Goal: Book appointment/travel/reservation

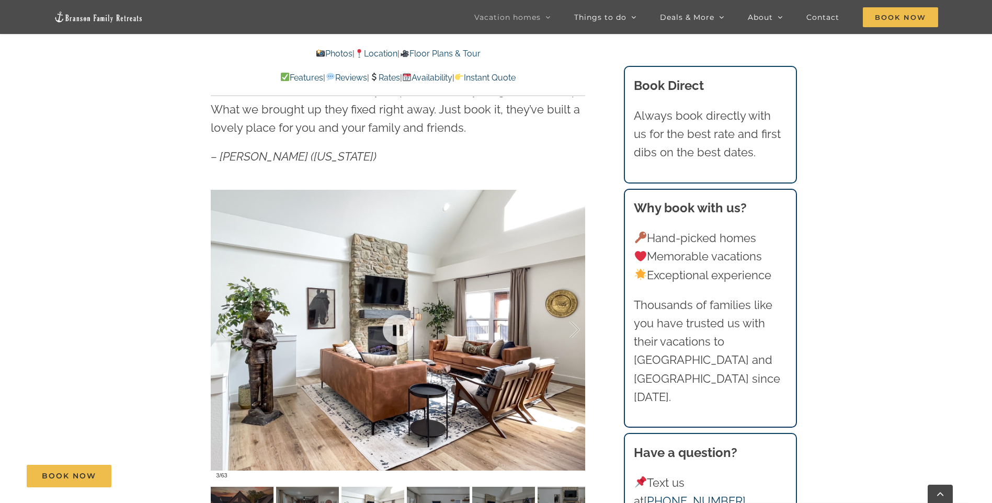
scroll to position [697, 0]
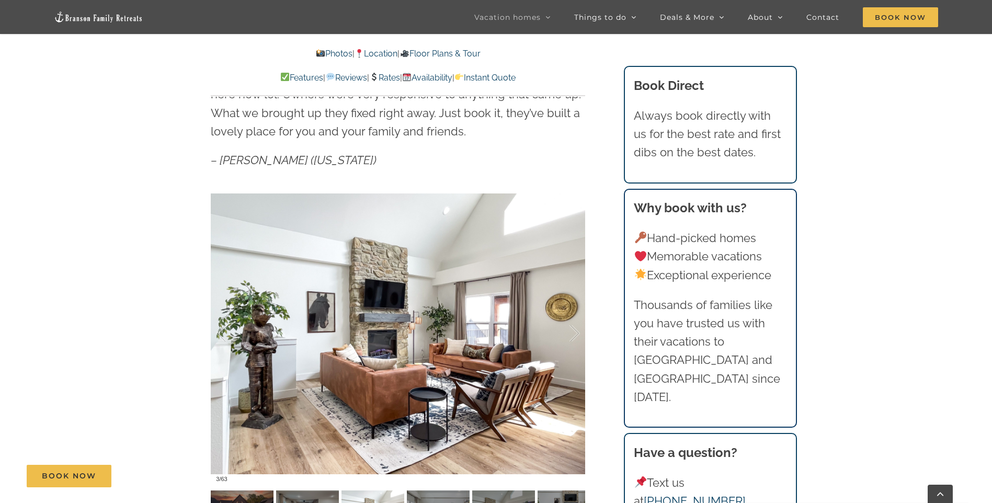
click at [316, 52] on link "Photos" at bounding box center [334, 54] width 37 height 10
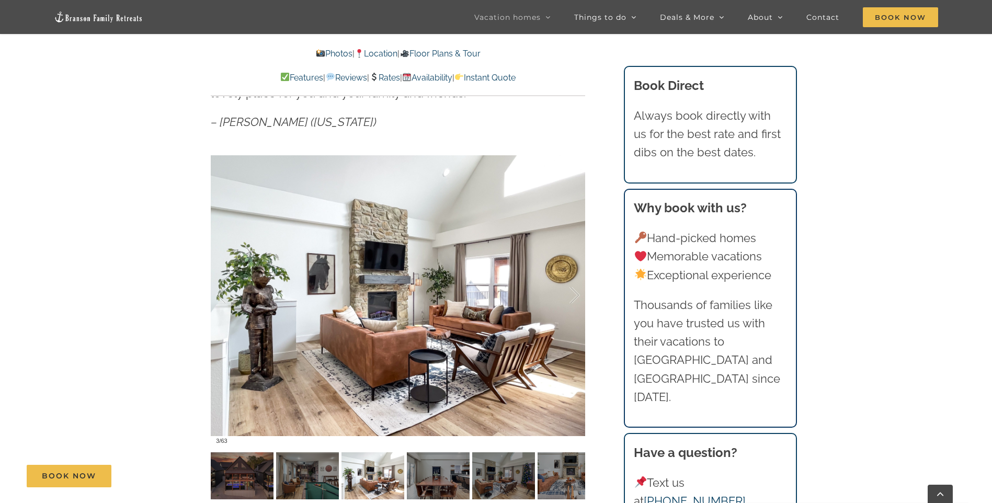
click at [316, 52] on link "Photos" at bounding box center [334, 54] width 37 height 10
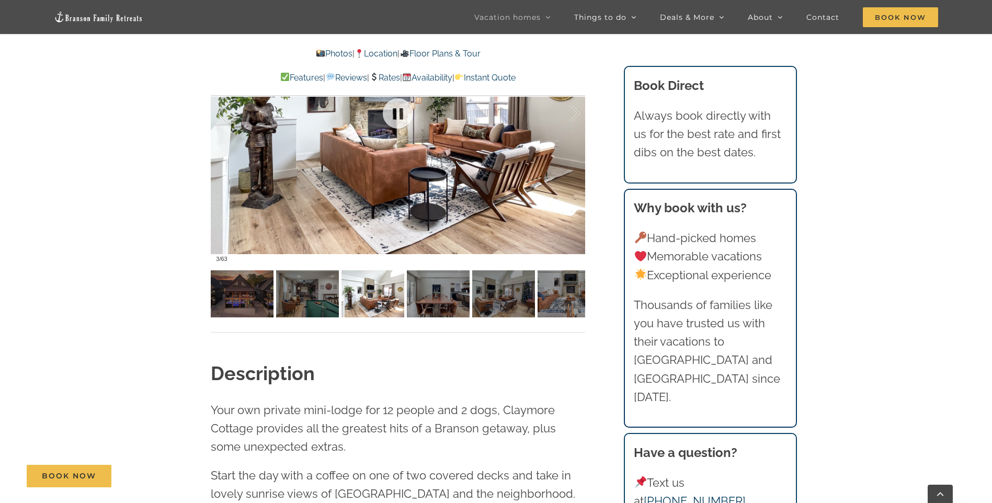
scroll to position [910, 0]
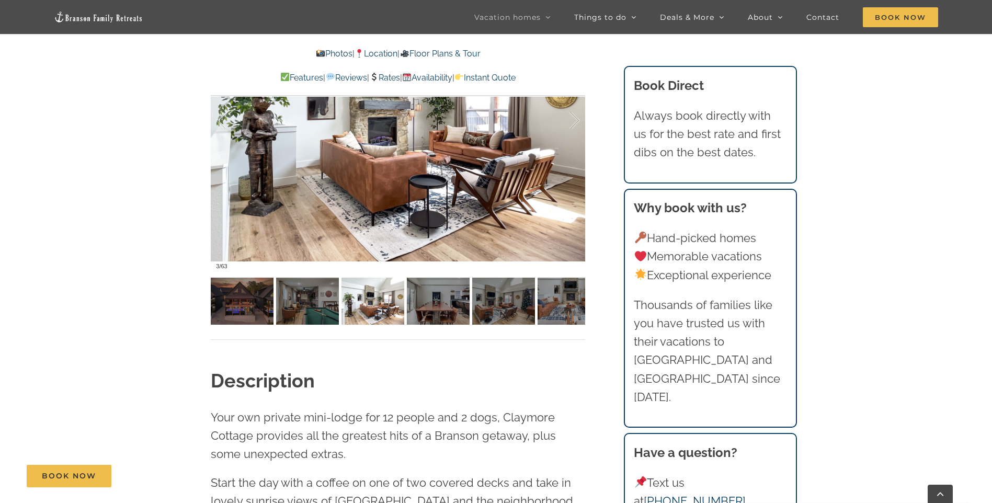
click at [384, 174] on div at bounding box center [398, 121] width 374 height 308
click at [392, 295] on img at bounding box center [373, 301] width 63 height 47
click at [424, 313] on img at bounding box center [438, 301] width 63 height 47
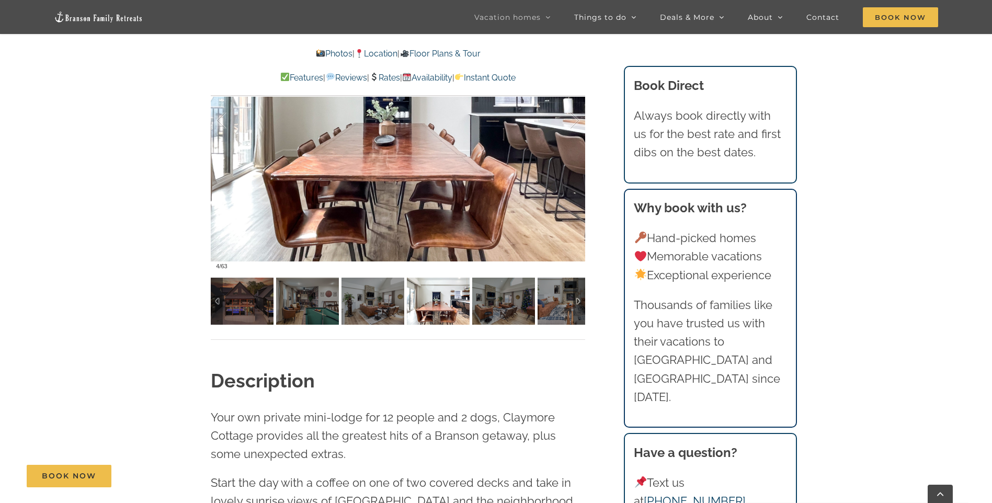
click at [579, 299] on div at bounding box center [579, 301] width 12 height 47
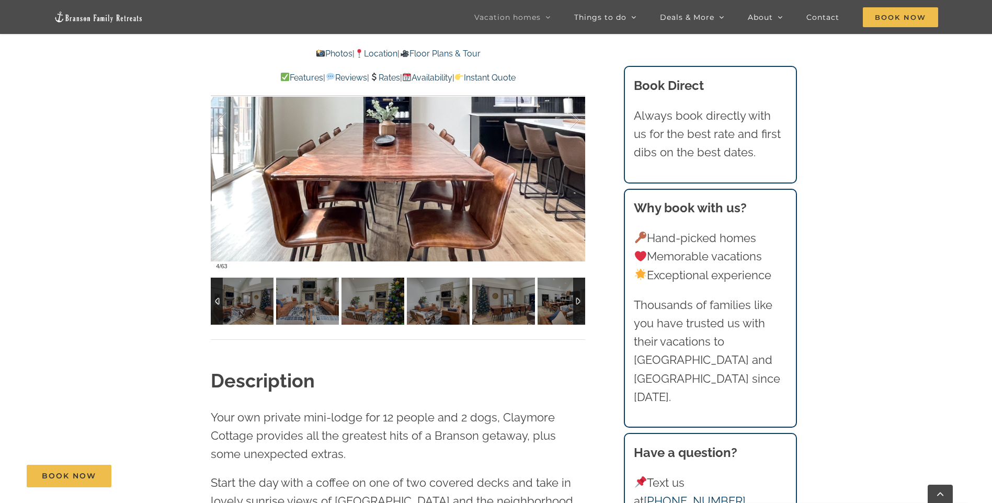
click at [579, 299] on div at bounding box center [579, 301] width 12 height 47
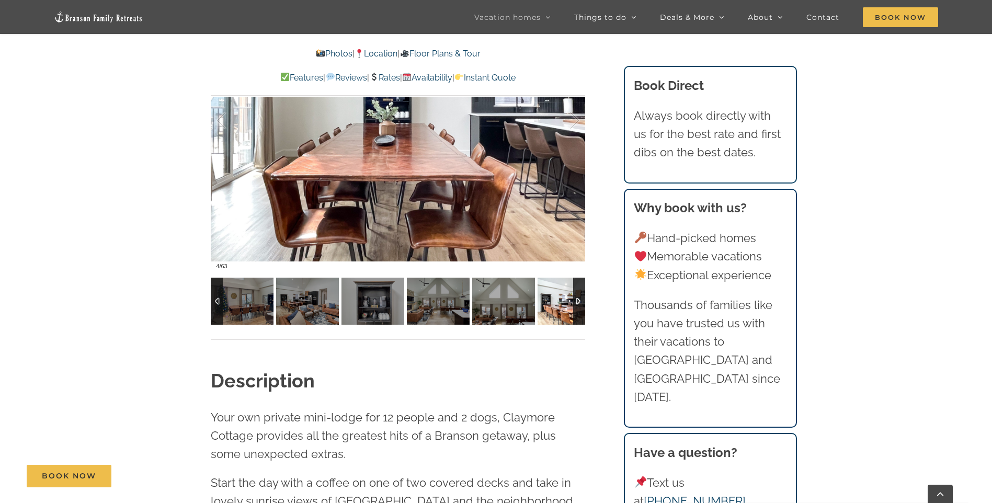
click at [579, 302] on div at bounding box center [579, 301] width 12 height 47
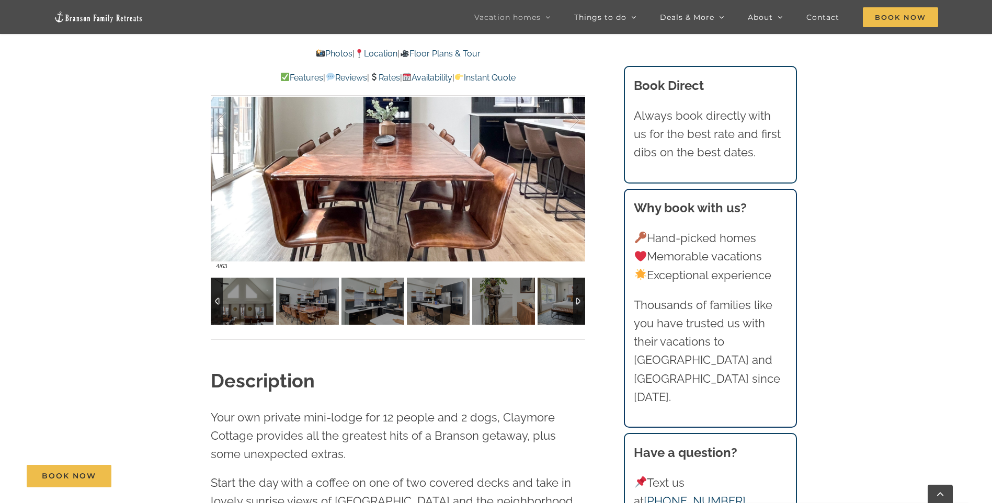
click at [579, 301] on div at bounding box center [579, 301] width 12 height 47
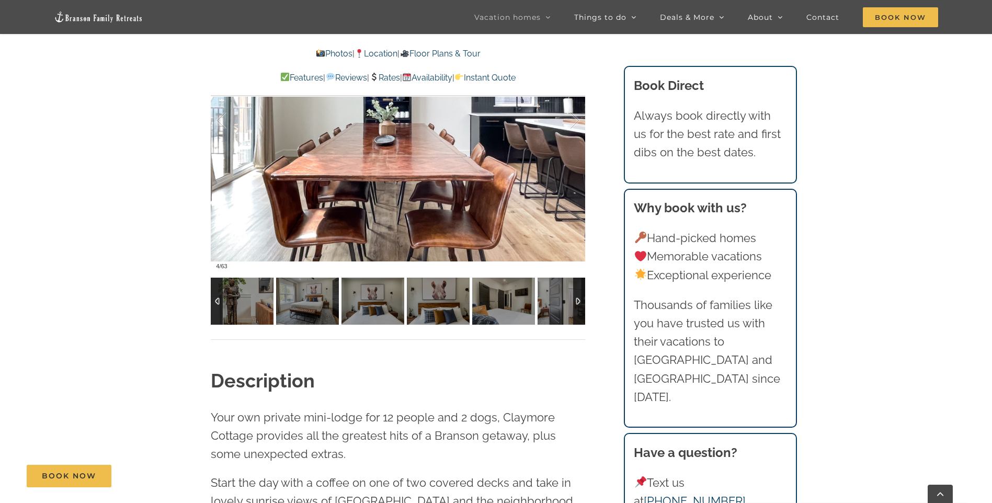
click at [579, 301] on div at bounding box center [579, 301] width 12 height 47
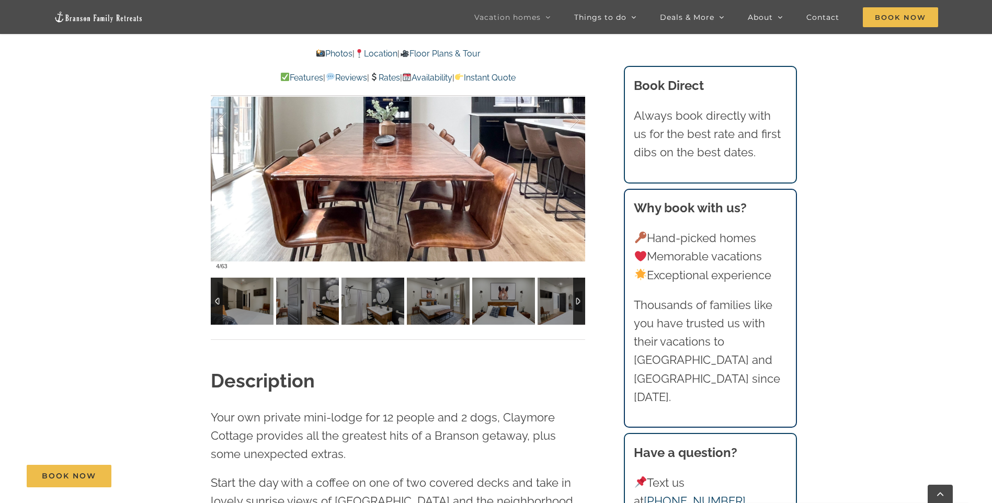
click at [579, 301] on div at bounding box center [579, 301] width 12 height 47
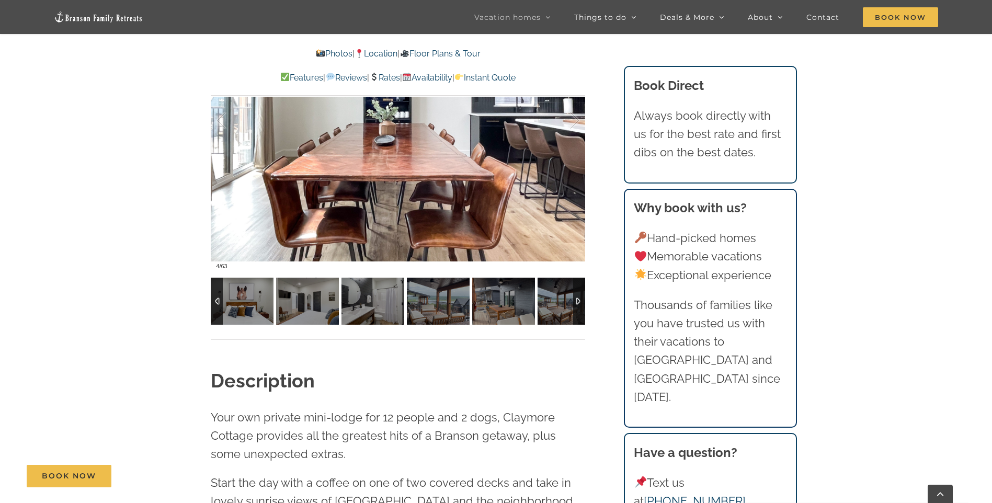
click at [579, 301] on div at bounding box center [579, 301] width 12 height 47
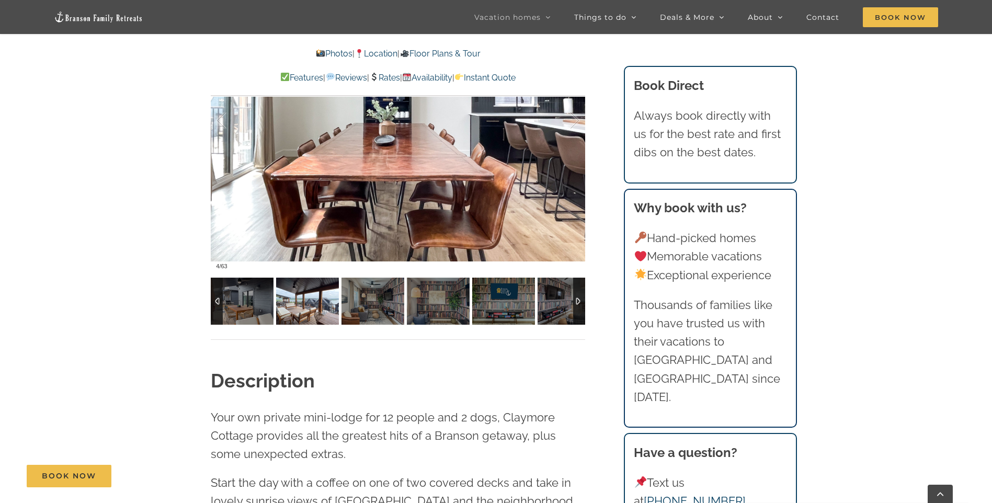
click at [304, 290] on img at bounding box center [307, 301] width 63 height 47
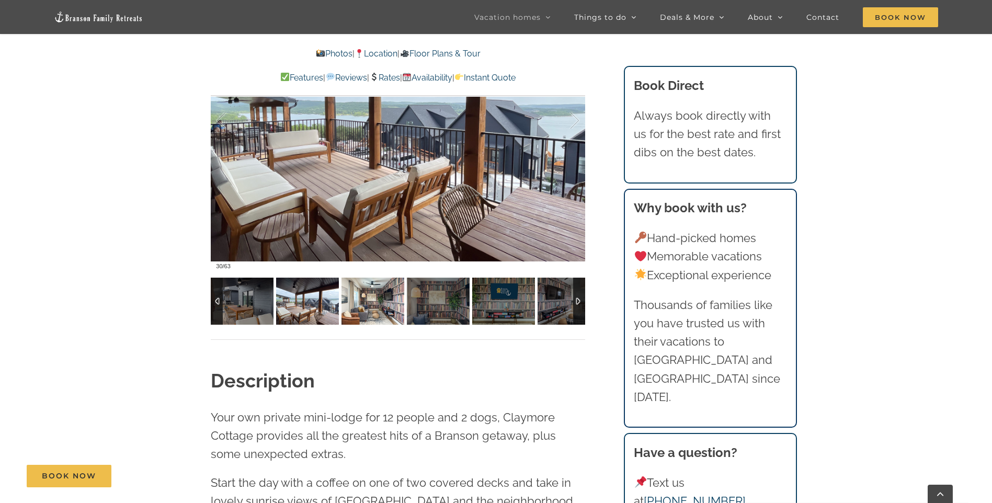
click at [366, 302] on img at bounding box center [373, 301] width 63 height 47
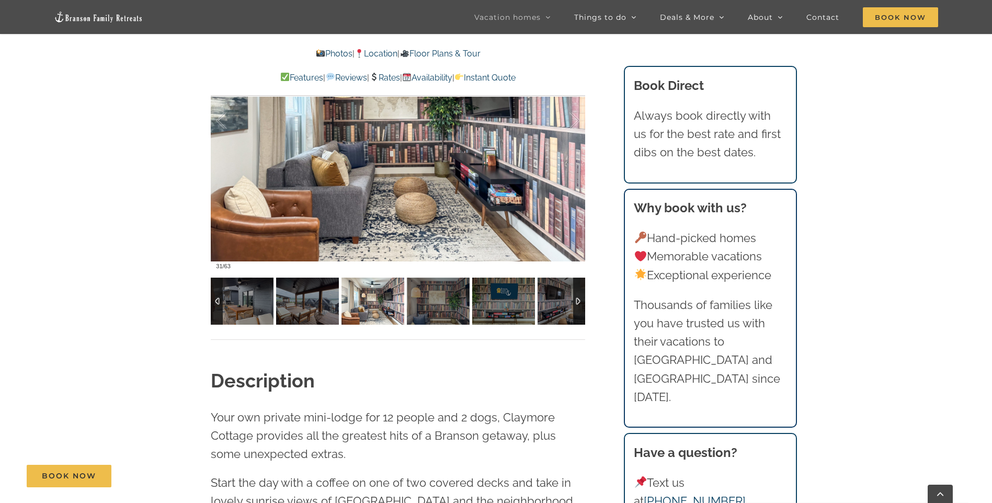
click at [400, 302] on img at bounding box center [373, 301] width 63 height 47
click at [579, 300] on div at bounding box center [579, 301] width 12 height 47
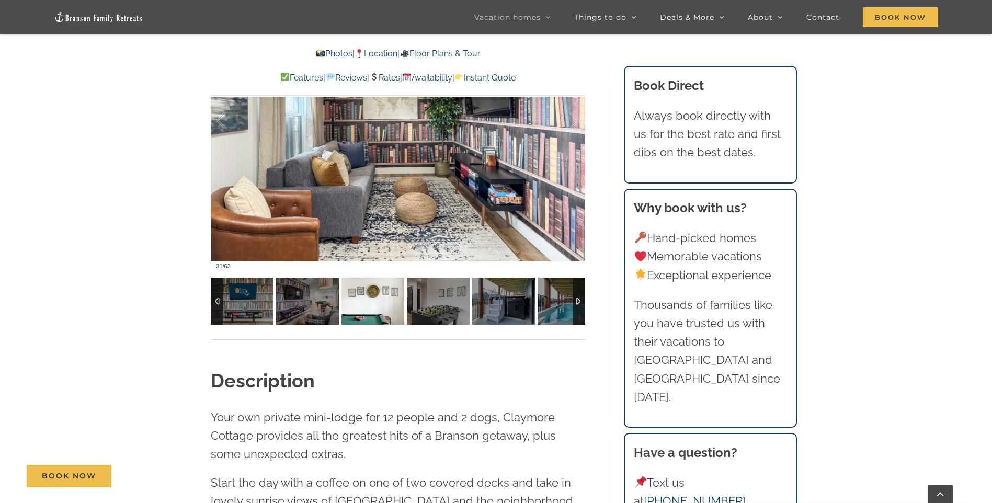
click at [392, 311] on img at bounding box center [373, 301] width 63 height 47
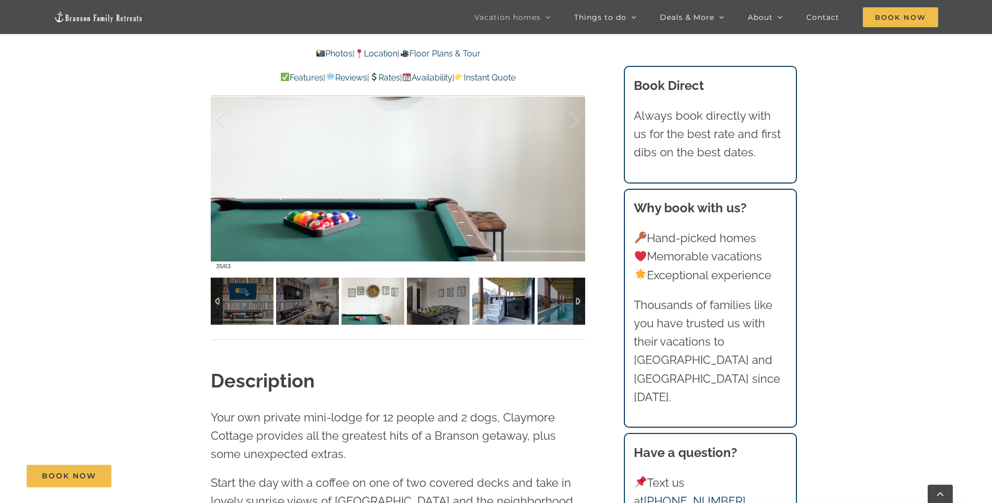
click at [517, 304] on img at bounding box center [503, 301] width 63 height 47
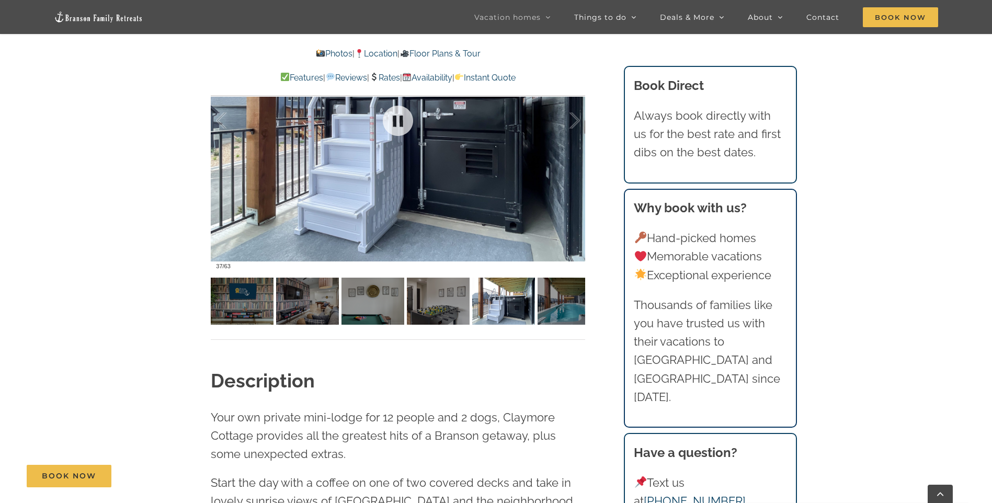
scroll to position [735, 0]
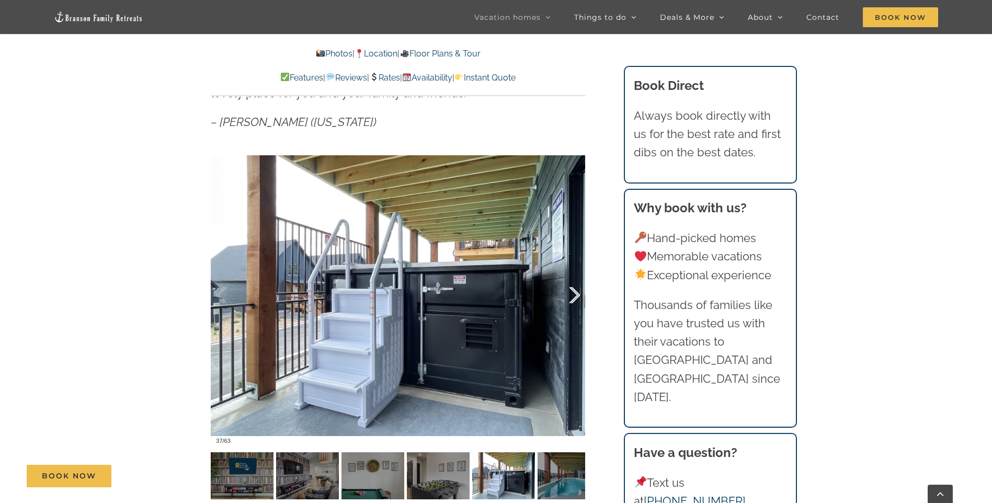
click at [579, 294] on div at bounding box center [564, 295] width 32 height 65
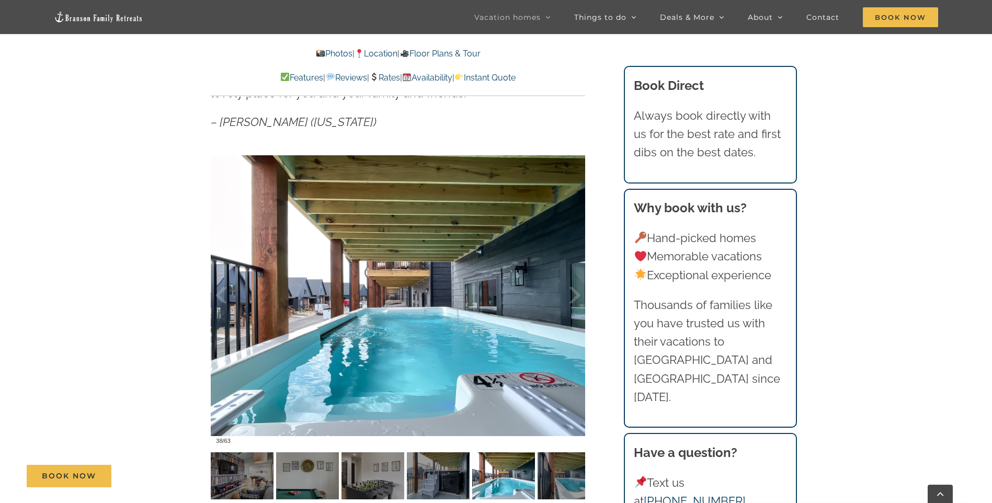
click at [500, 482] on div "Book Now" at bounding box center [504, 476] width 954 height 22
click at [575, 475] on div "Book Now" at bounding box center [504, 476] width 954 height 22
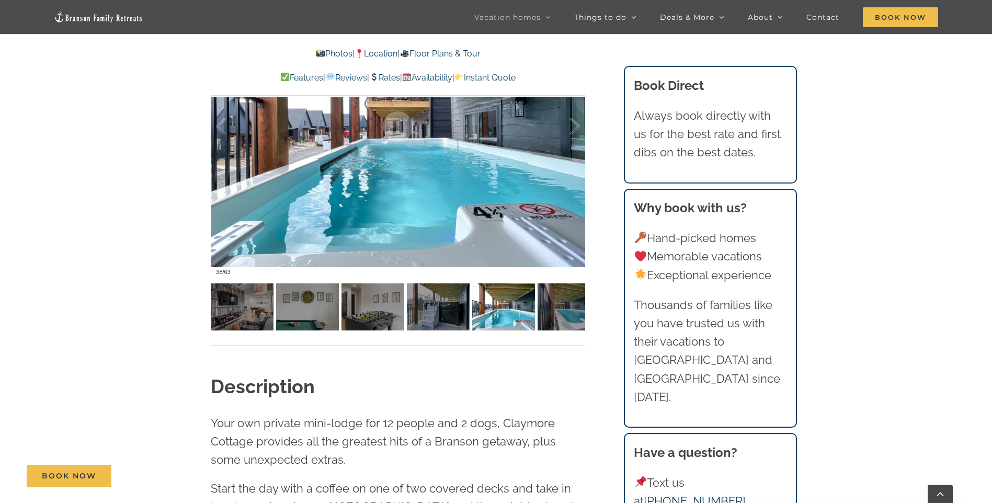
scroll to position [910, 0]
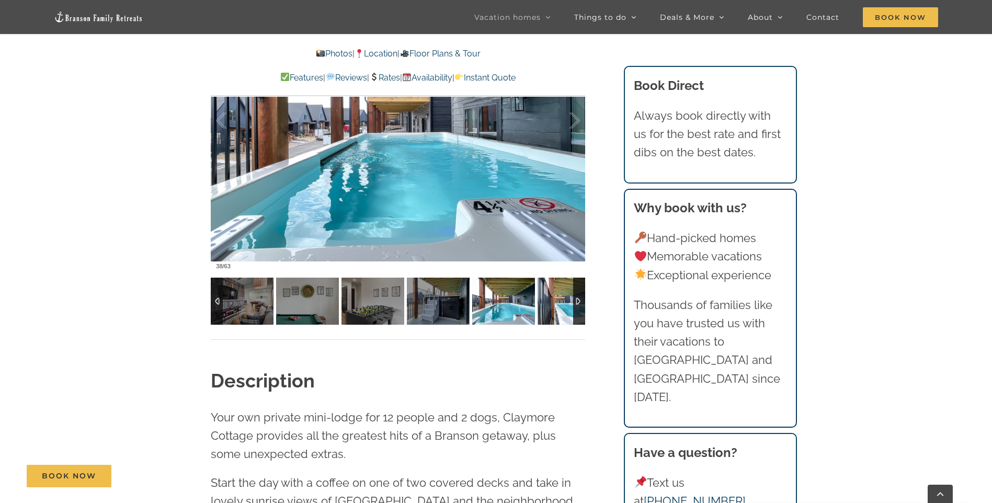
click at [564, 310] on img at bounding box center [569, 301] width 63 height 47
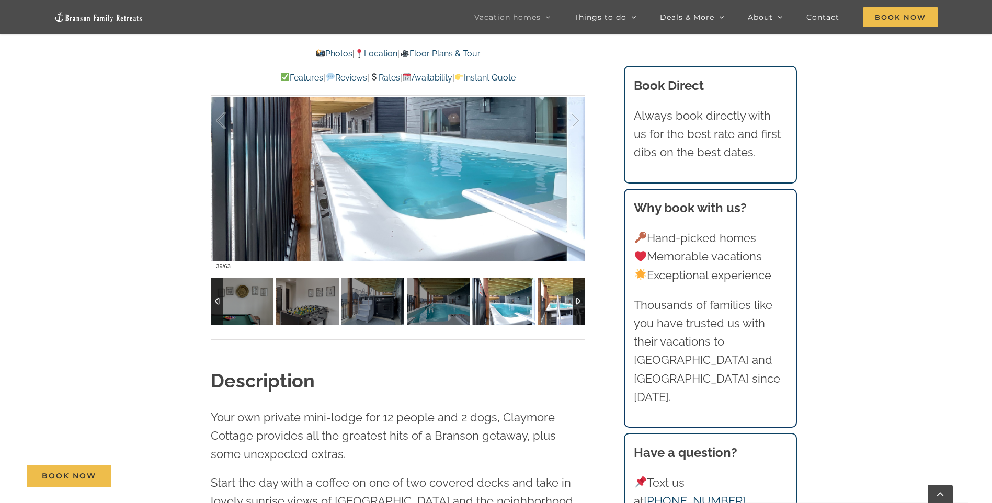
click at [562, 298] on img at bounding box center [569, 301] width 63 height 47
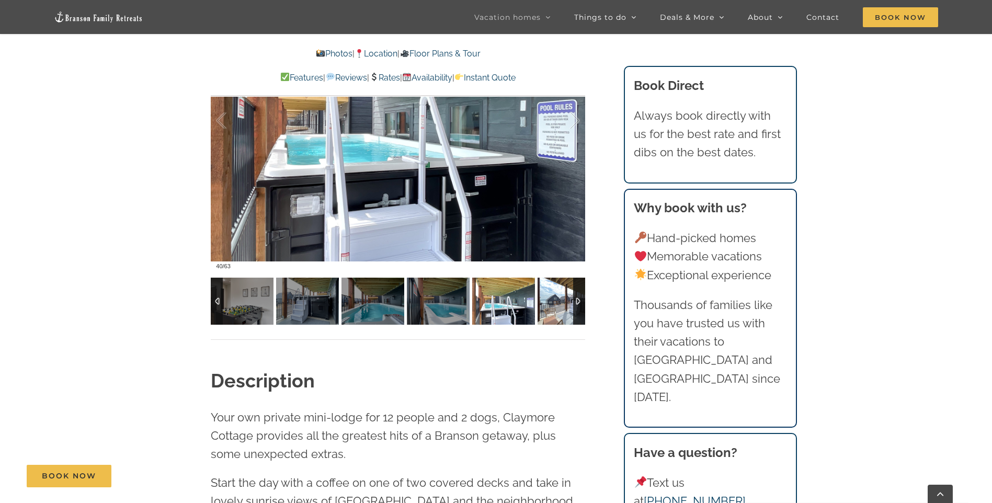
click at [556, 310] on img at bounding box center [569, 301] width 63 height 47
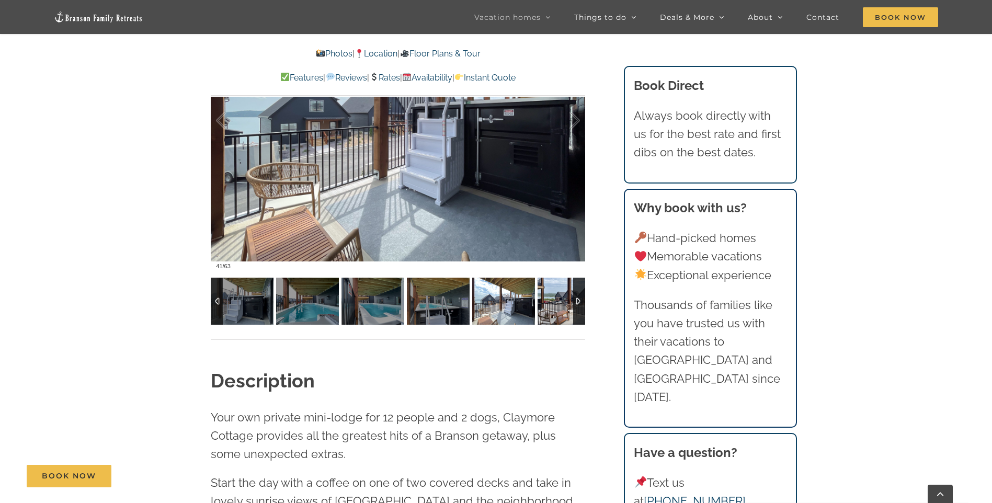
click at [556, 310] on img at bounding box center [569, 301] width 63 height 47
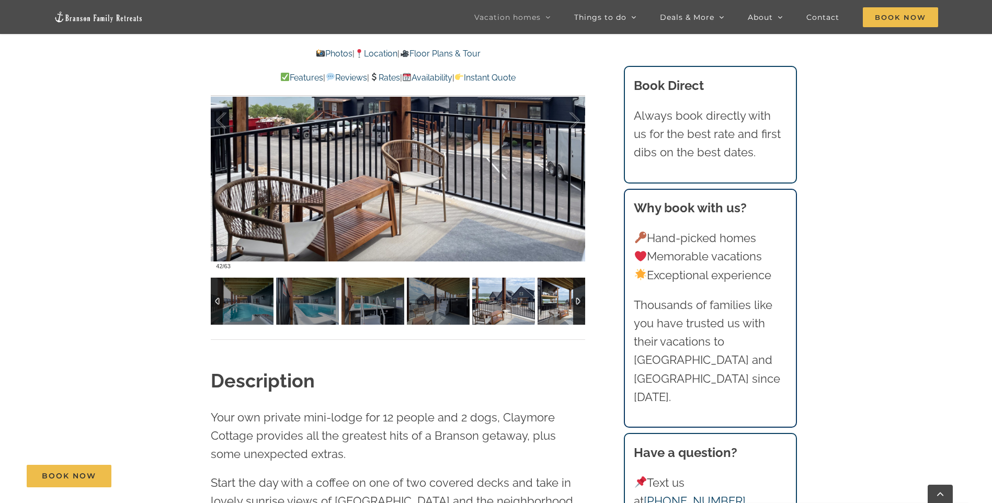
click at [556, 310] on img at bounding box center [569, 301] width 63 height 47
